Goal: Transaction & Acquisition: Subscribe to service/newsletter

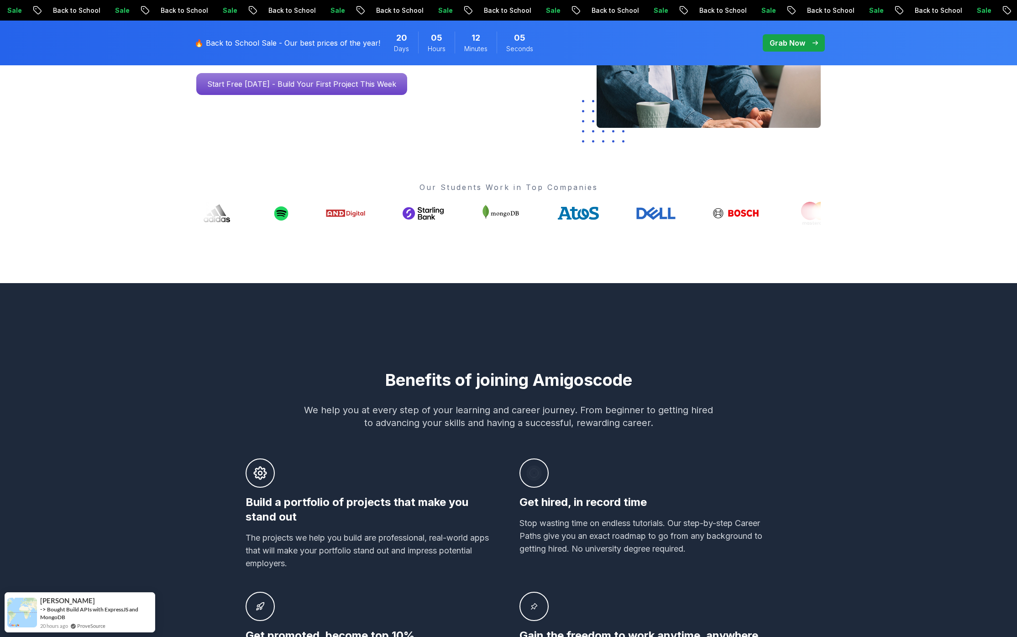
scroll to position [465, 0]
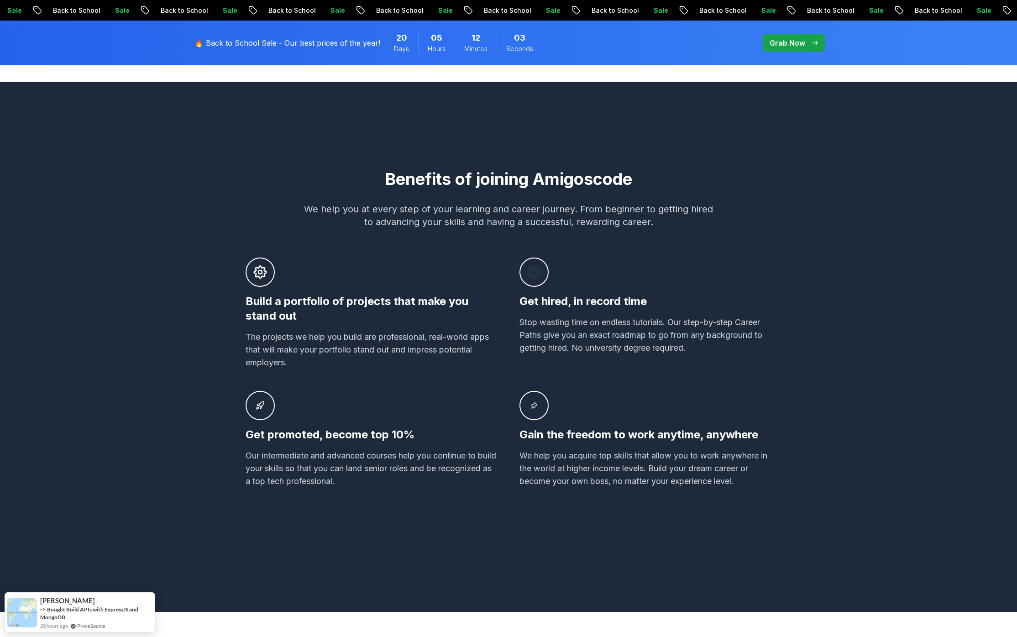
click at [378, 309] on h3 "Build a portfolio of projects that make you stand out" at bounding box center [372, 308] width 252 height 29
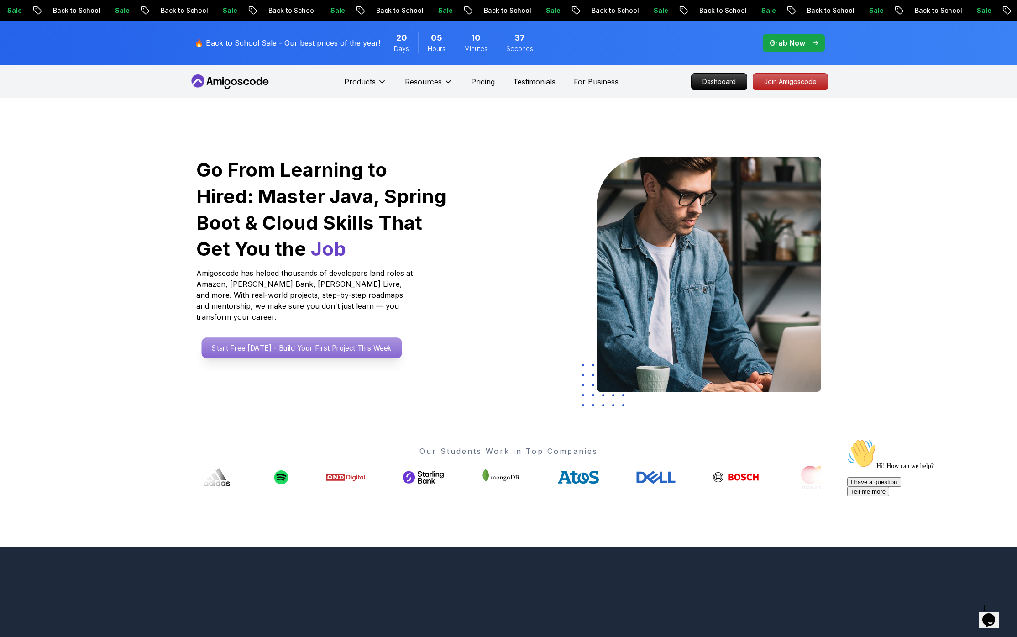
click at [361, 341] on p "Start Free [DATE] - Build Your First Project This Week" at bounding box center [302, 347] width 200 height 21
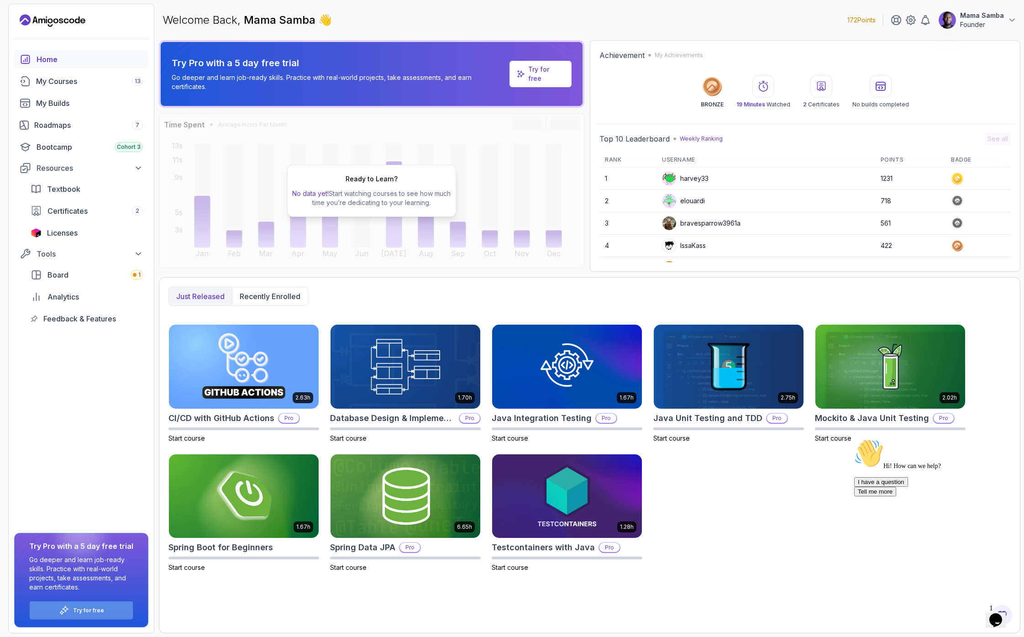
click at [84, 472] on p "Try for free" at bounding box center [88, 610] width 31 height 7
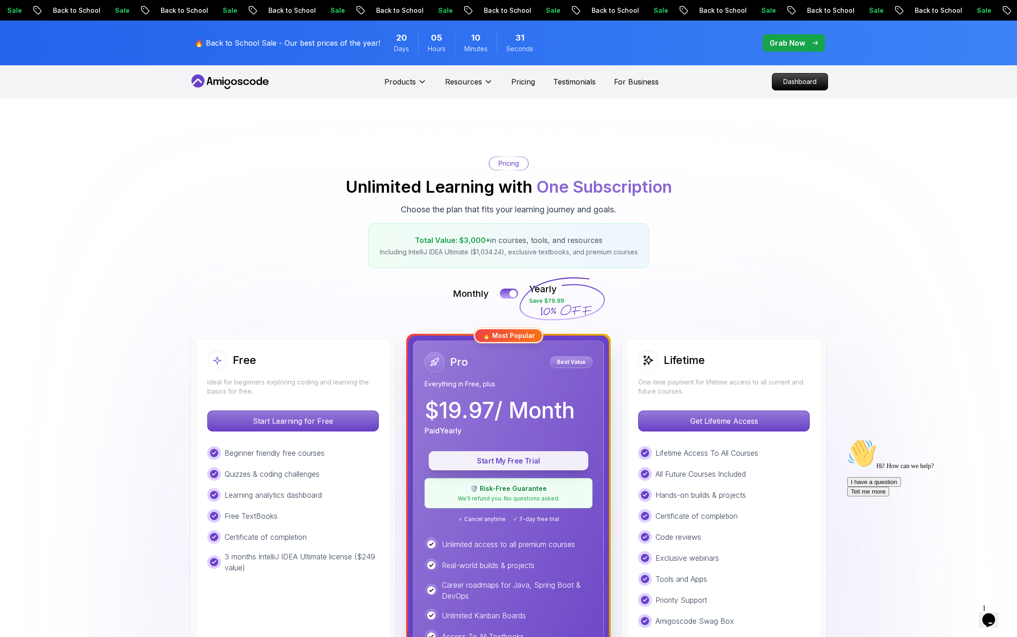
scroll to position [204, 0]
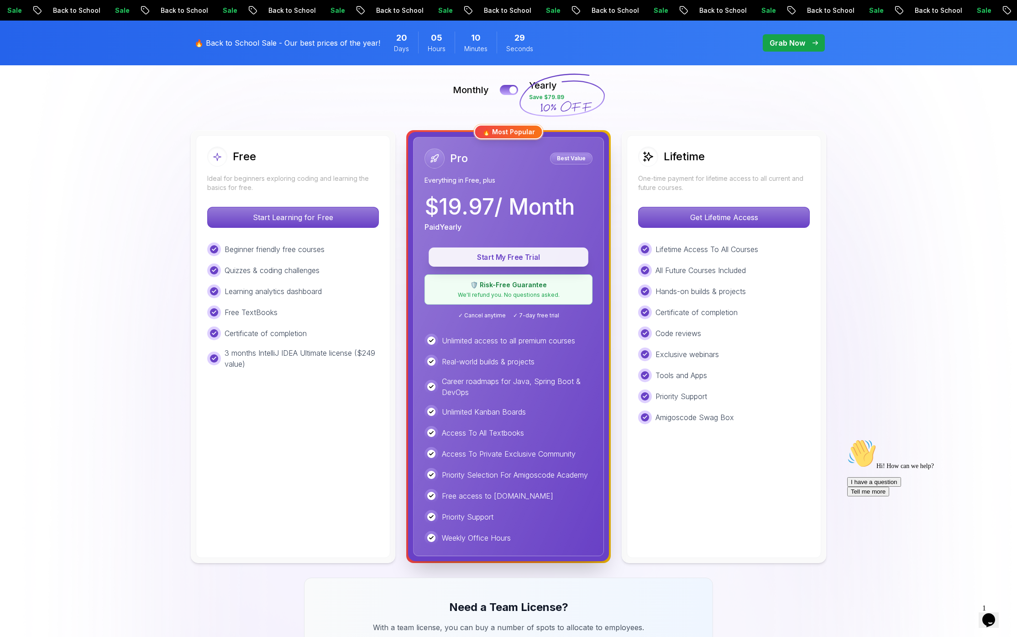
click at [490, 256] on p "Start My Free Trial" at bounding box center [508, 257] width 139 height 10
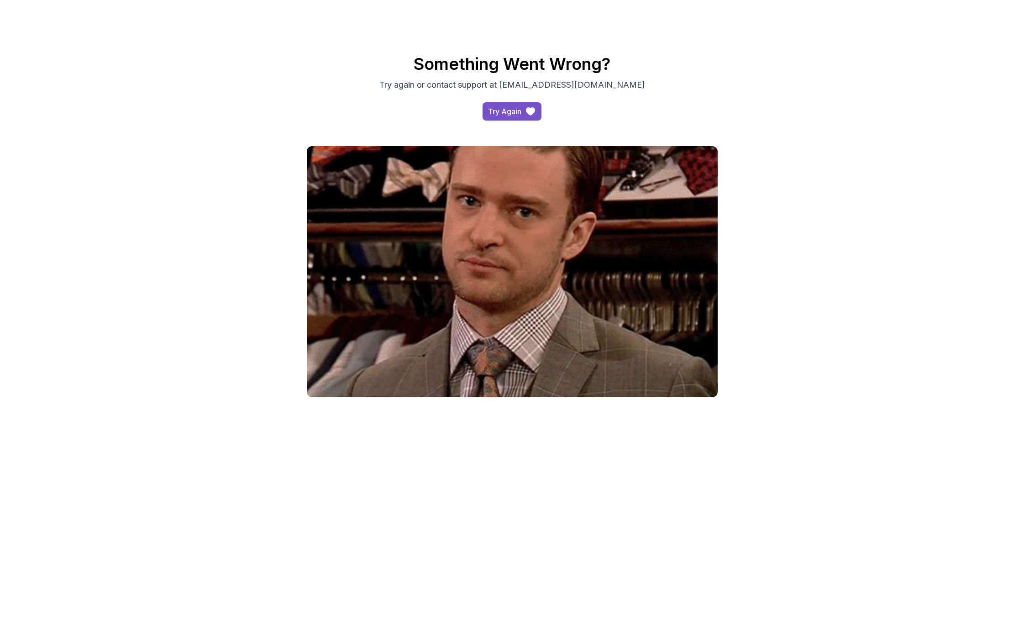
click at [521, 113] on button "Try Again" at bounding box center [511, 111] width 59 height 18
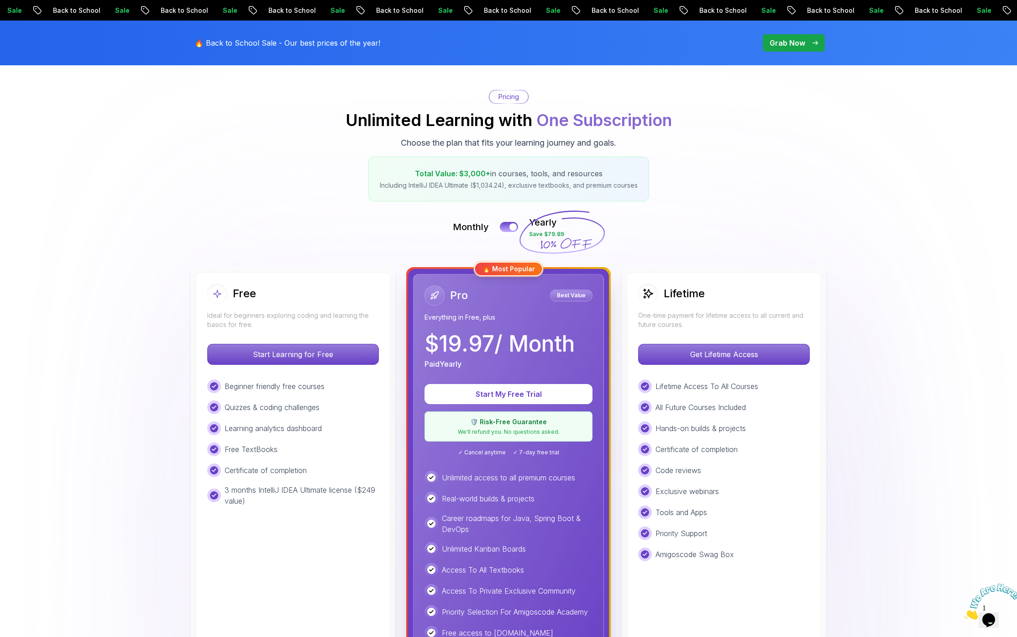
scroll to position [114, 0]
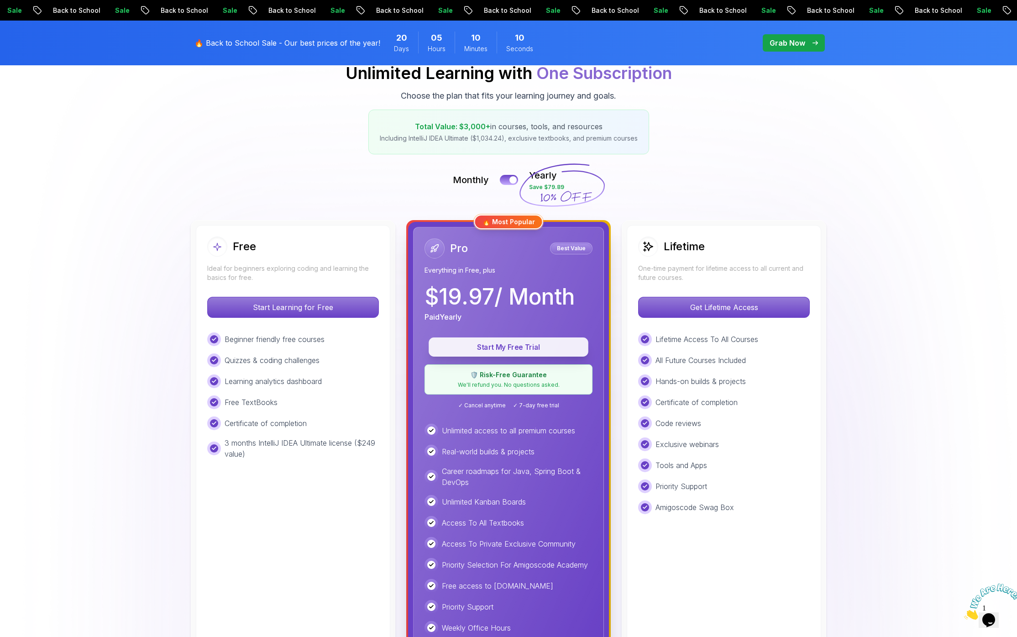
click at [500, 345] on p "Start My Free Trial" at bounding box center [508, 347] width 139 height 10
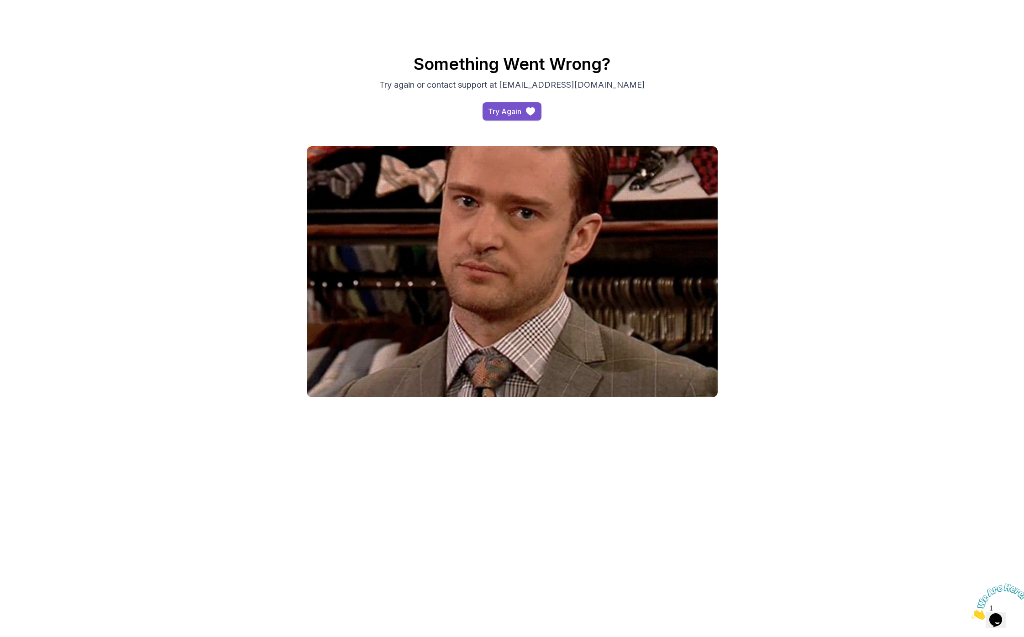
click at [540, 110] on button "Try Again" at bounding box center [511, 111] width 59 height 18
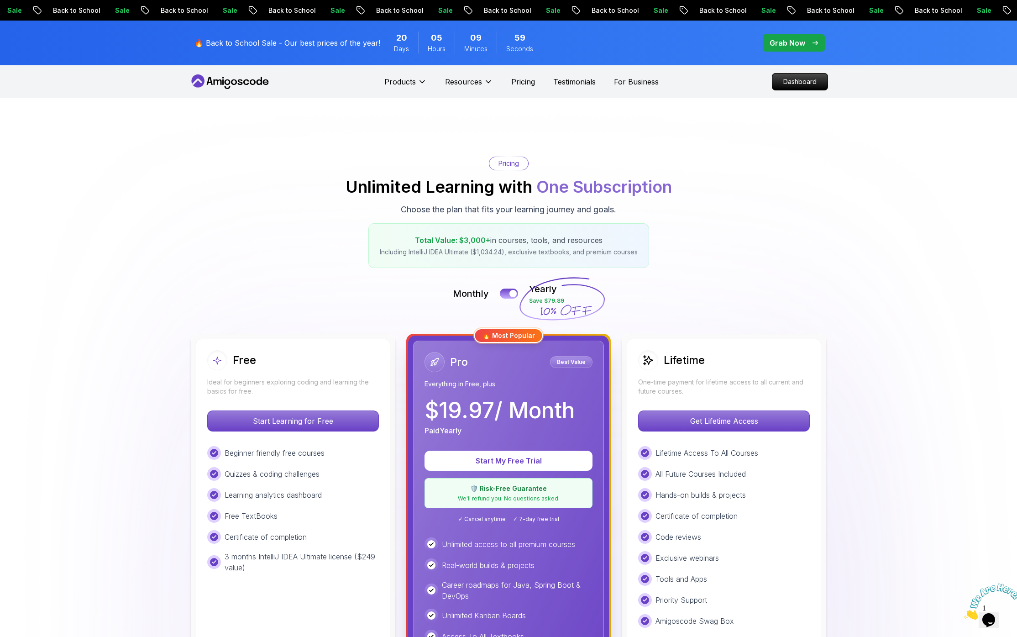
click at [800, 40] on p "Grab Now" at bounding box center [787, 42] width 36 height 11
click at [786, 45] on p "Grab Now" at bounding box center [787, 42] width 36 height 11
click at [643, 42] on div "🔥 Back to School Sale - Our best prices of the year! 20 Days 05 Hours 09 Minute…" at bounding box center [508, 43] width 639 height 45
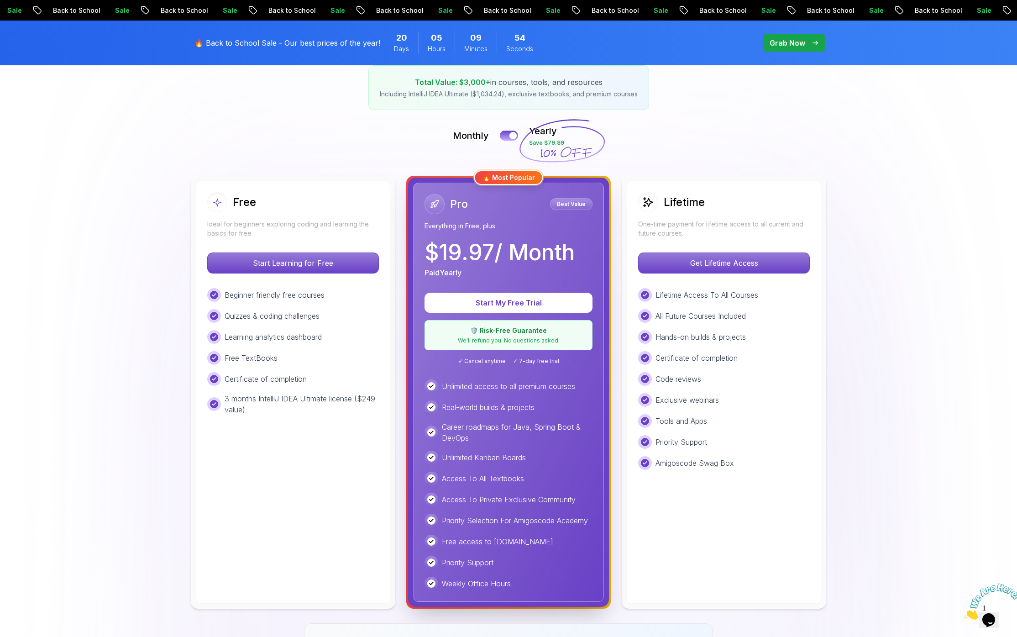
scroll to position [205, 0]
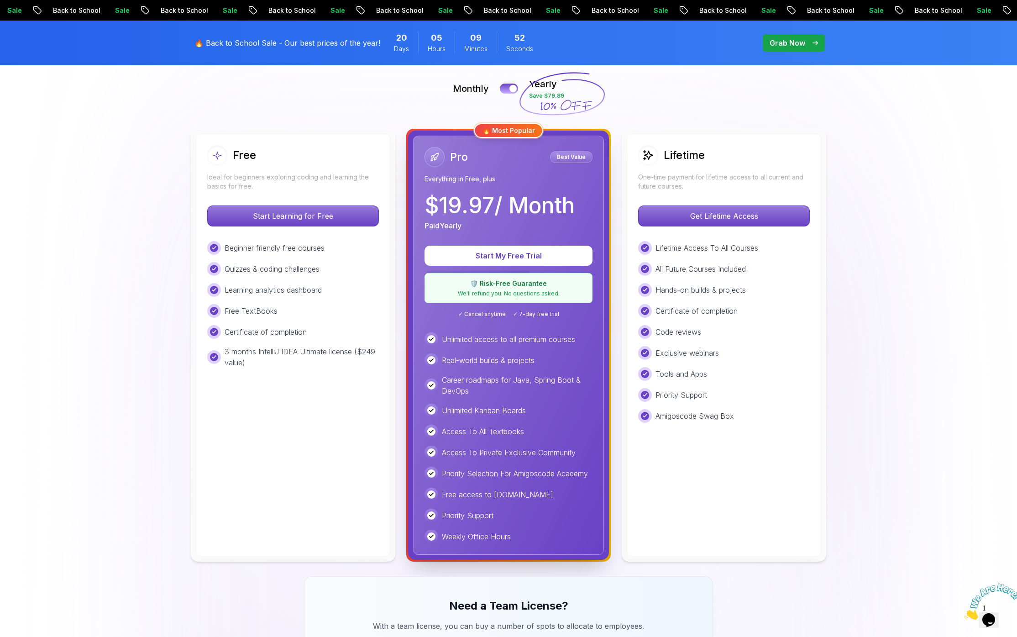
click at [596, 53] on div "🔥 Back to School Sale - Our best prices of the year! 20 Days 05 Hours 09 Minute…" at bounding box center [508, 43] width 639 height 45
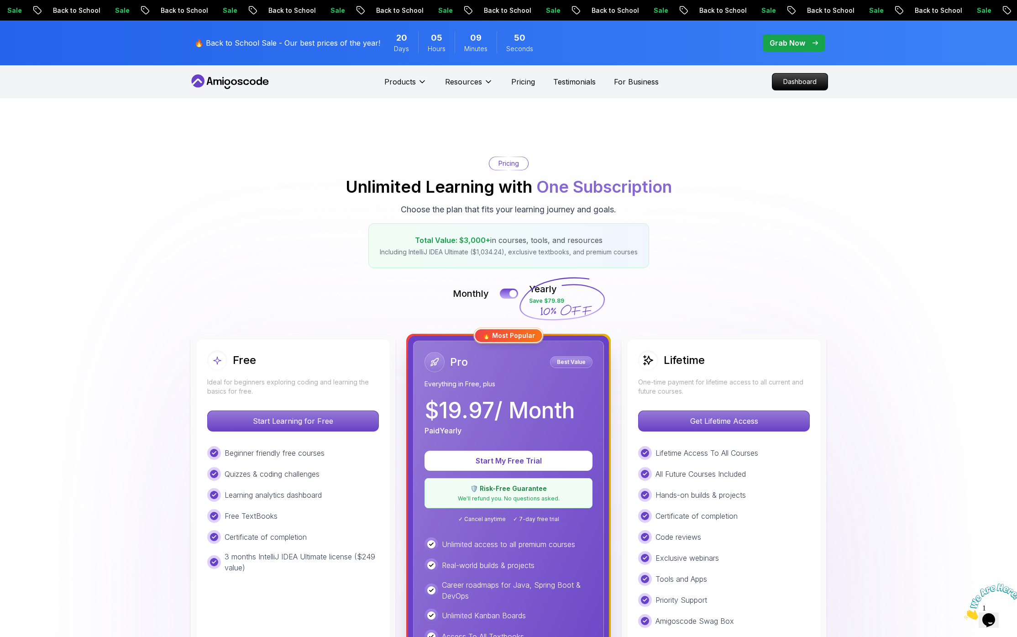
click at [676, 53] on div "🔥 Back to School Sale - Our best prices of the year! 20 Days 05 Hours 09 Minute…" at bounding box center [508, 43] width 639 height 45
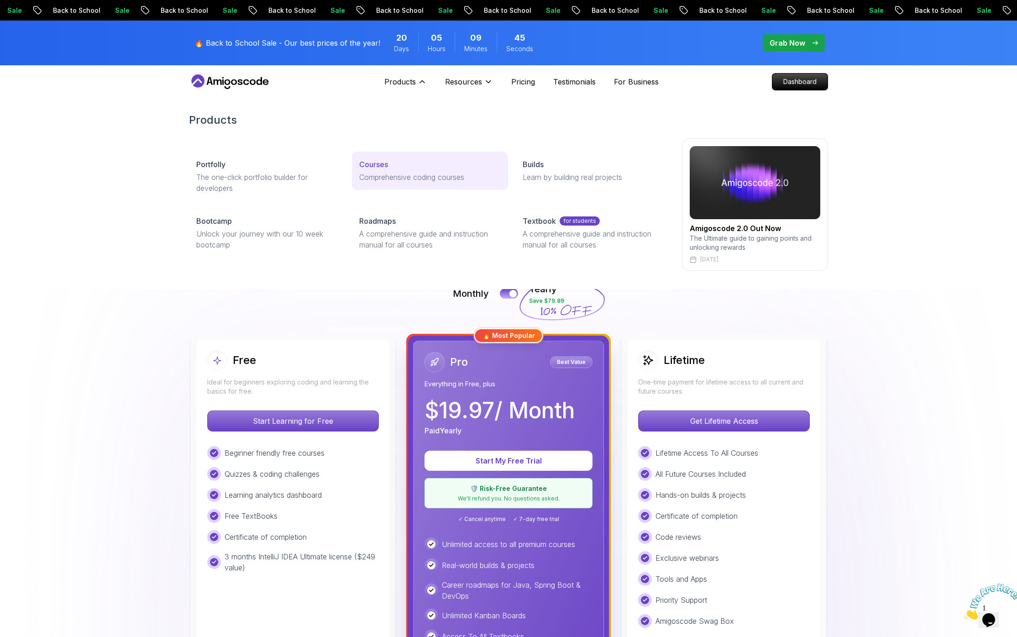
click at [383, 162] on p "Courses" at bounding box center [373, 164] width 29 height 11
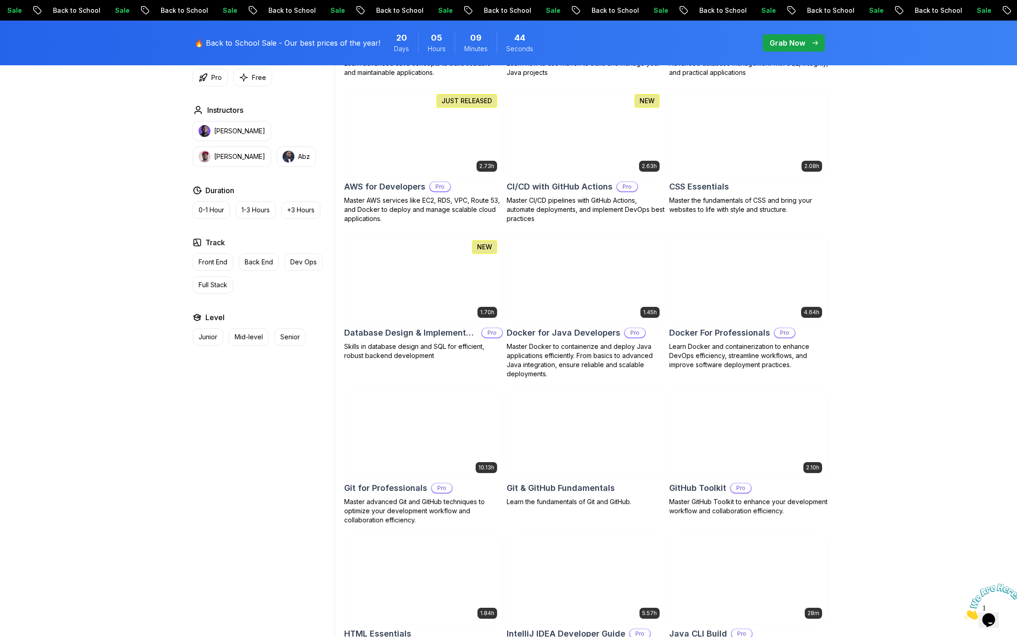
scroll to position [730, 0]
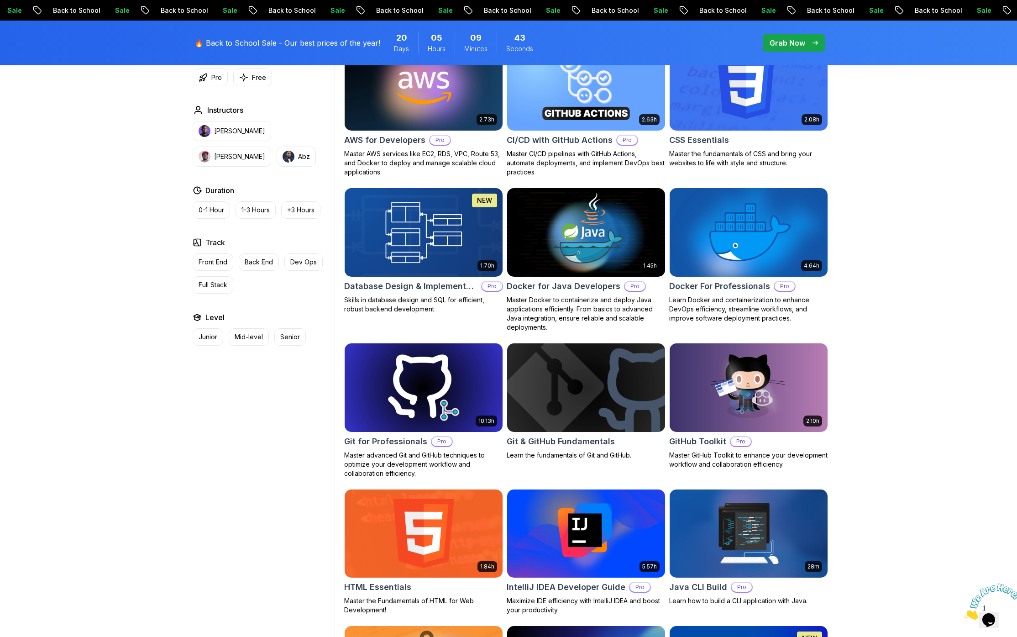
click at [414, 204] on img at bounding box center [423, 232] width 166 height 93
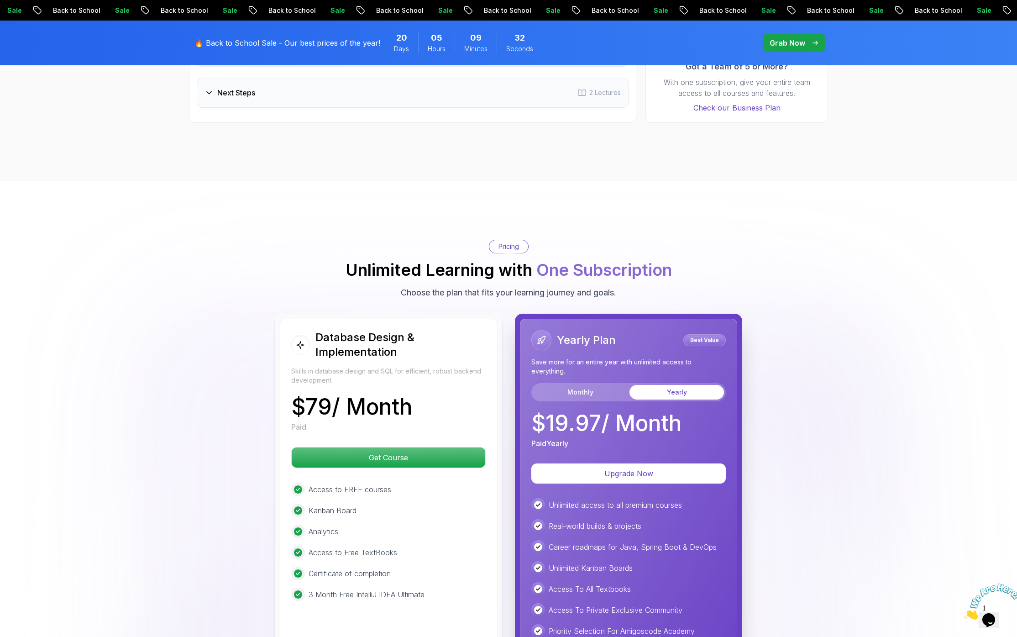
scroll to position [2143, 0]
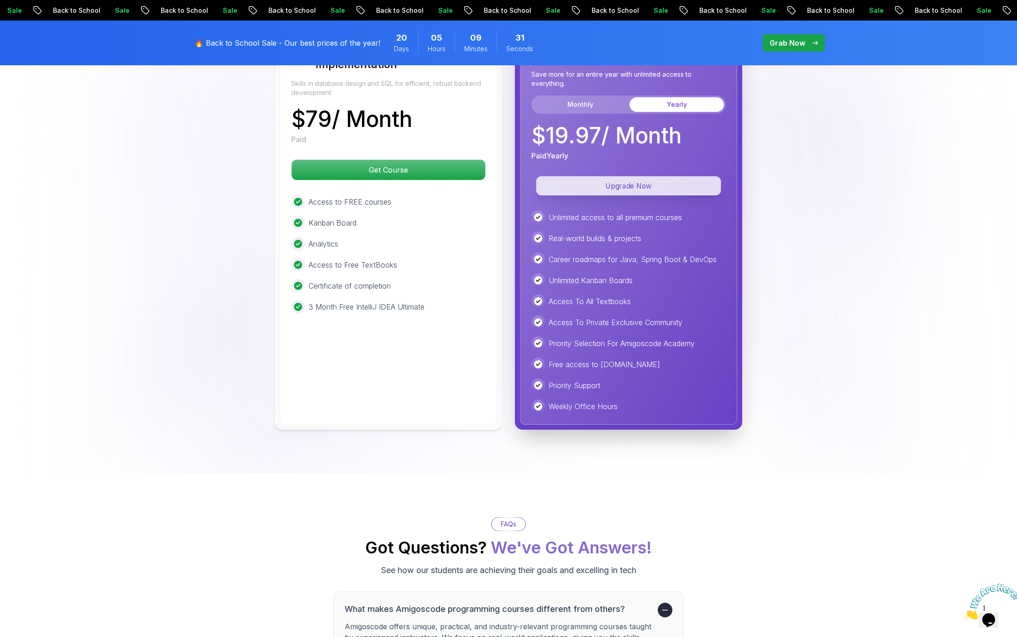
click at [608, 182] on p "Upgrade Now" at bounding box center [628, 185] width 185 height 19
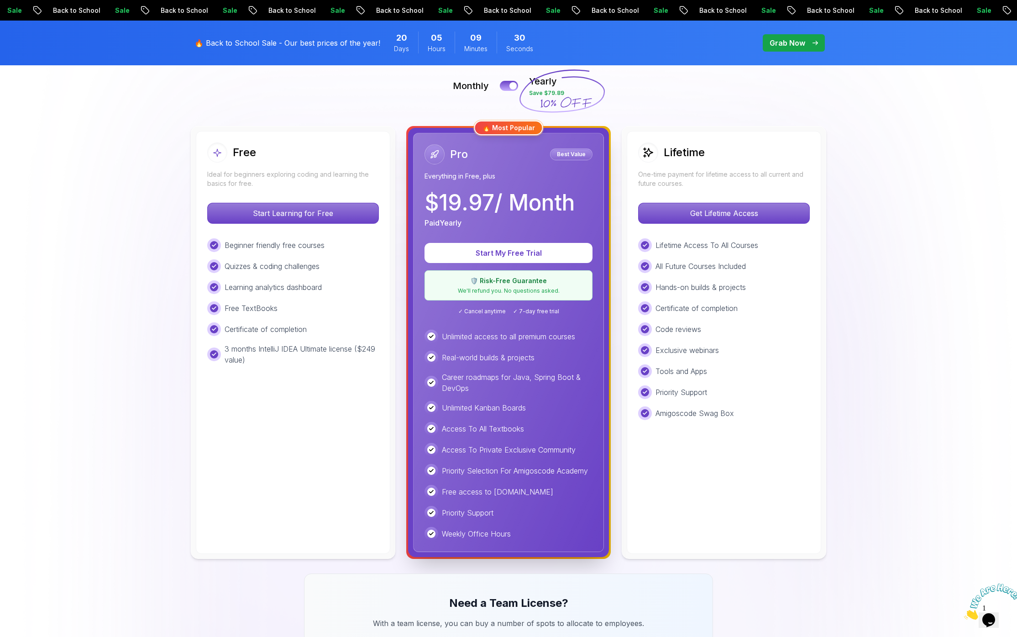
scroll to position [254, 0]
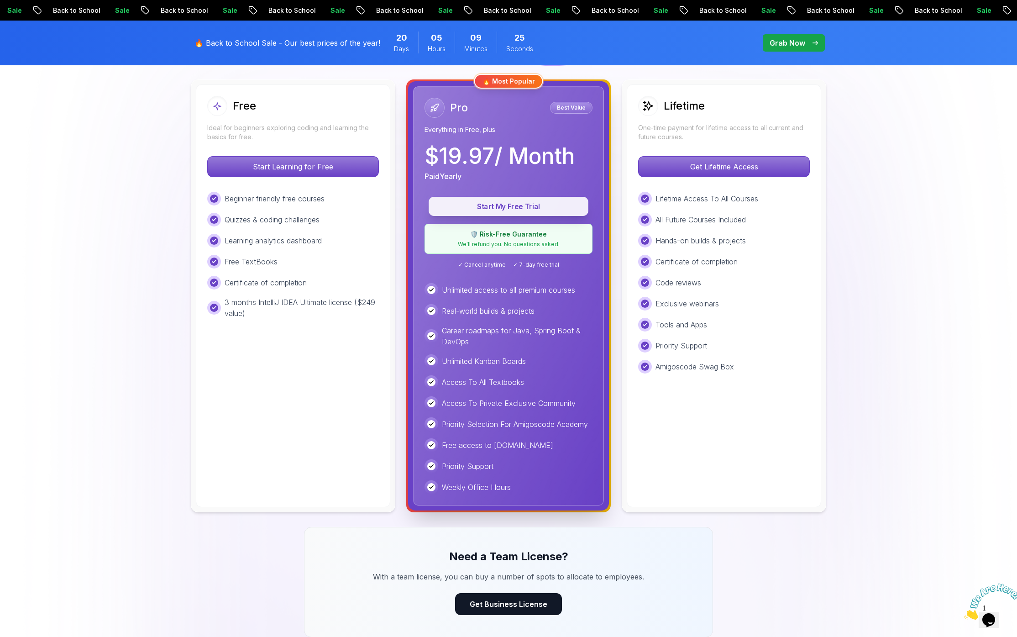
click at [517, 209] on p "Start My Free Trial" at bounding box center [508, 206] width 139 height 10
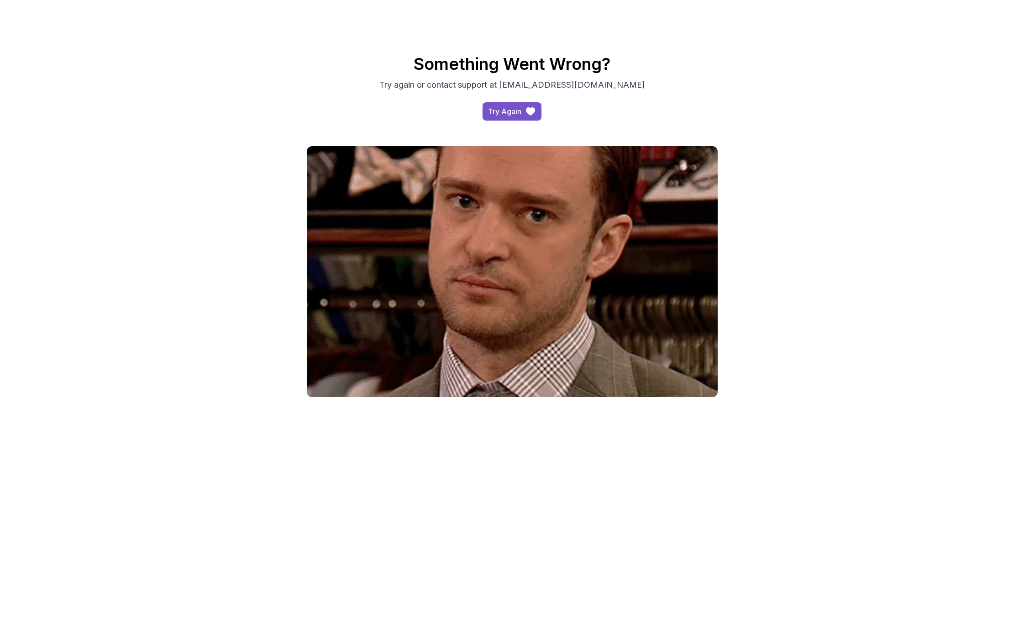
click at [497, 108] on div "Try Again" at bounding box center [504, 111] width 33 height 11
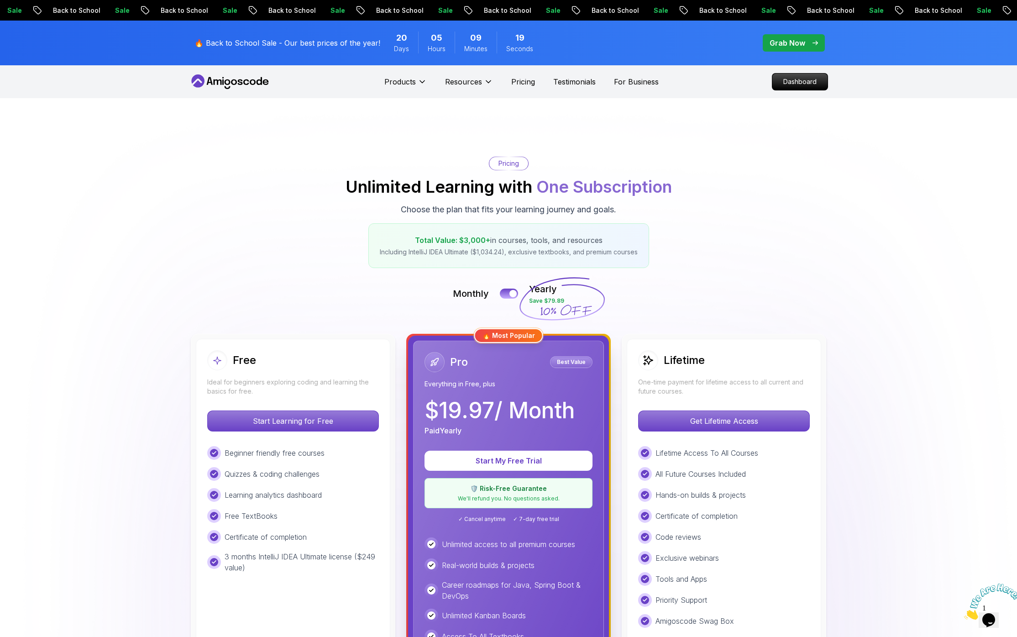
click at [260, 79] on icon at bounding box center [230, 81] width 82 height 15
